Goal: Task Accomplishment & Management: Use online tool/utility

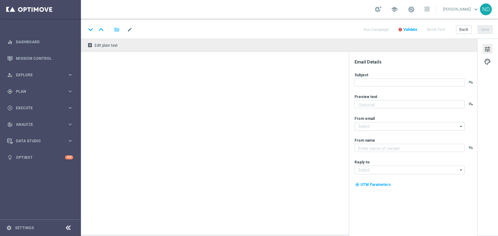
type textarea "Super prêmio na Mega-Sena"
type textarea "[DOMAIN_NAME]"
type input "[EMAIL_ADDRESS][DOMAIN_NAME]"
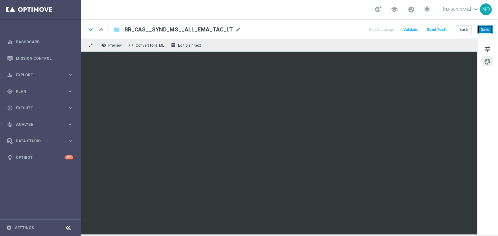
click at [486, 29] on button "Save" at bounding box center [485, 29] width 15 height 9
